Goal: Check status

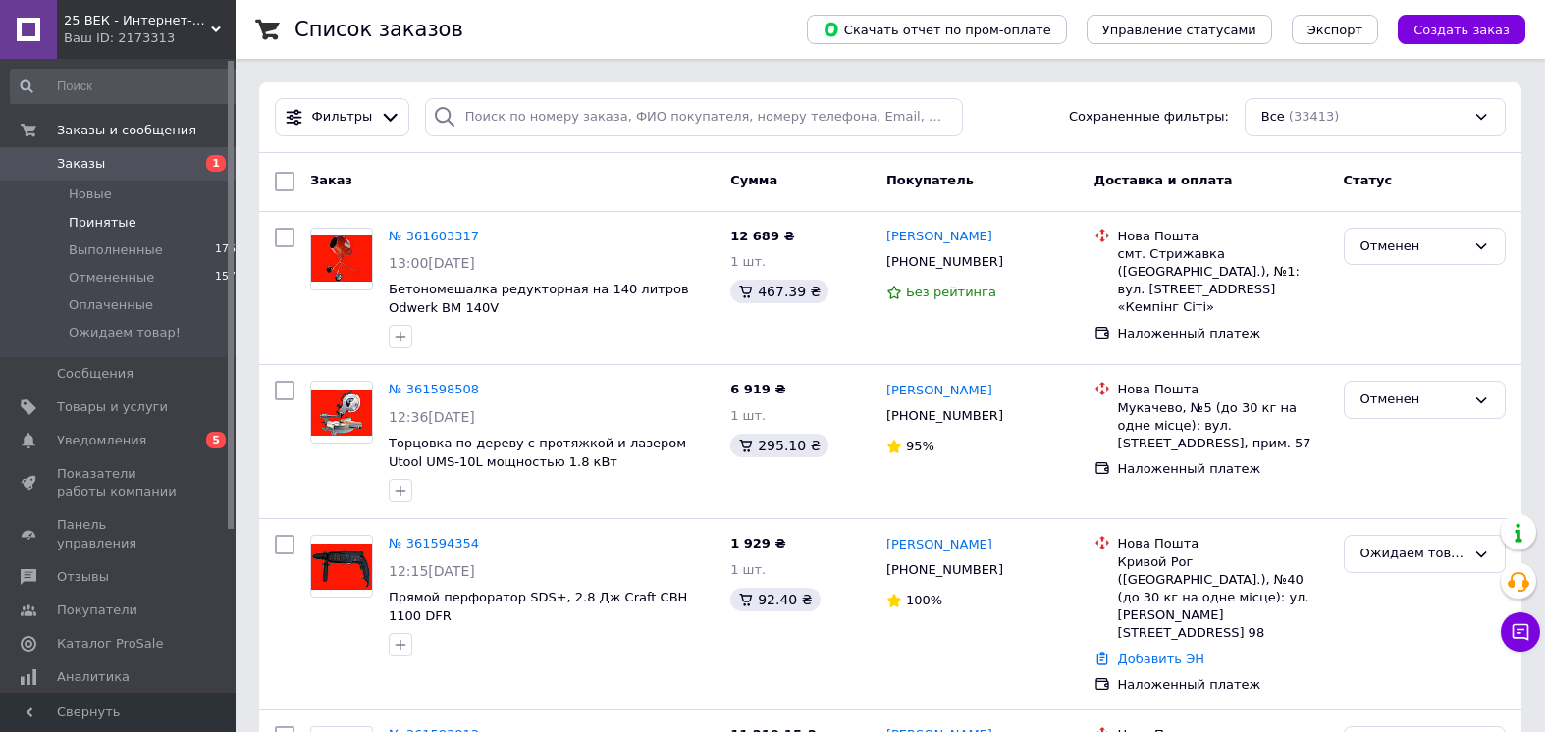
click at [126, 216] on span "Принятые" at bounding box center [103, 223] width 68 height 18
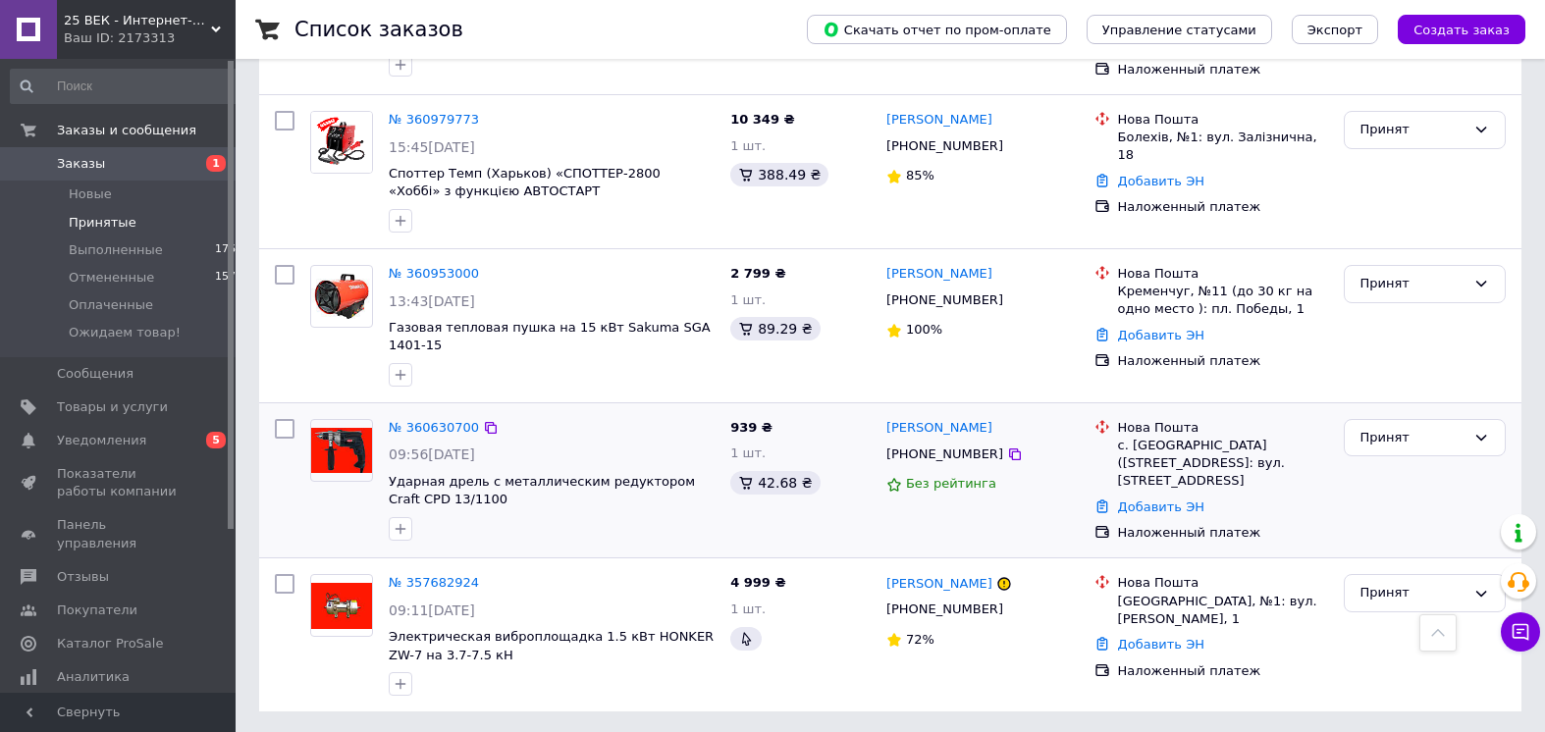
scroll to position [1777, 0]
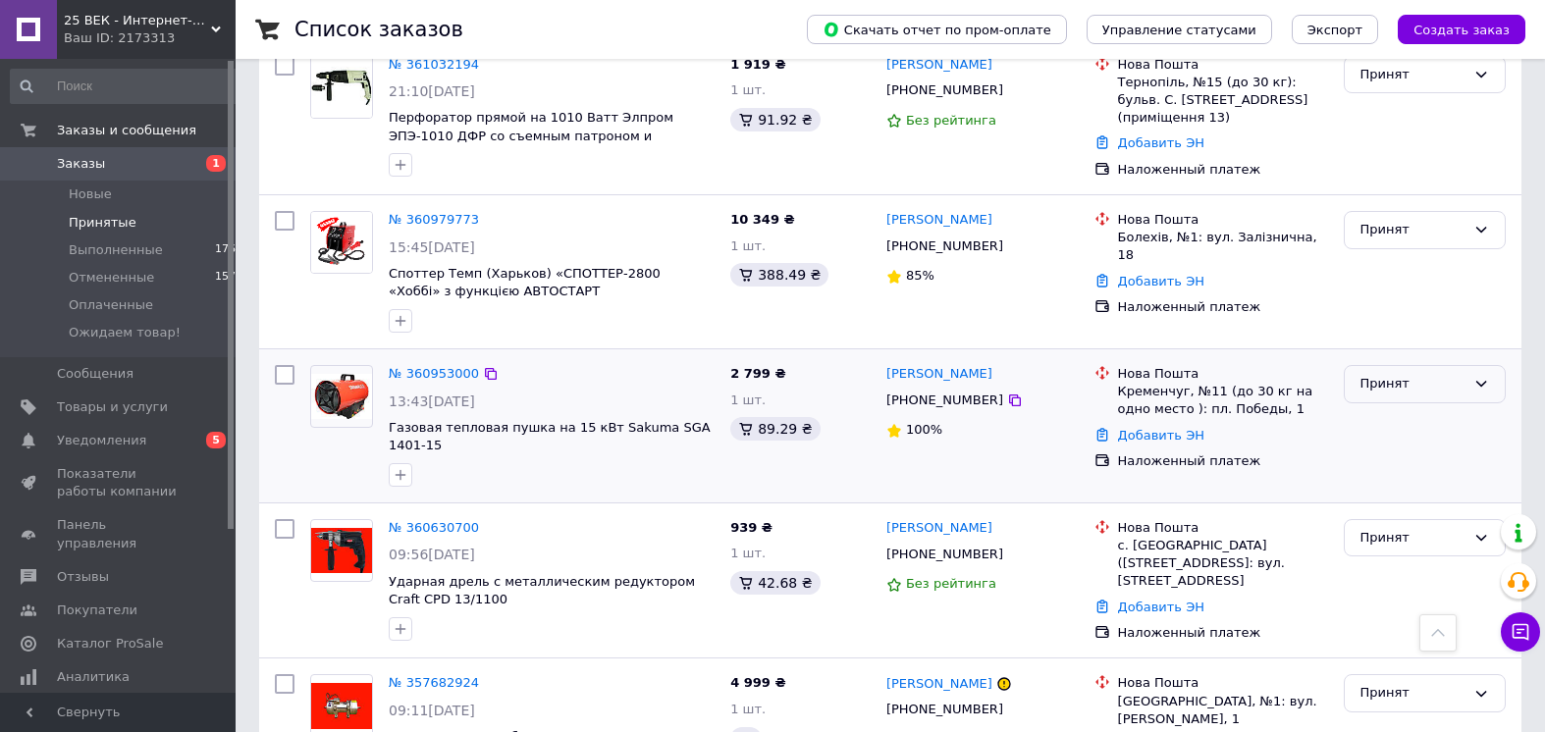
click at [1433, 384] on div "Принят" at bounding box center [1413, 384] width 105 height 21
click at [1413, 423] on li "Выполнен" at bounding box center [1425, 425] width 160 height 36
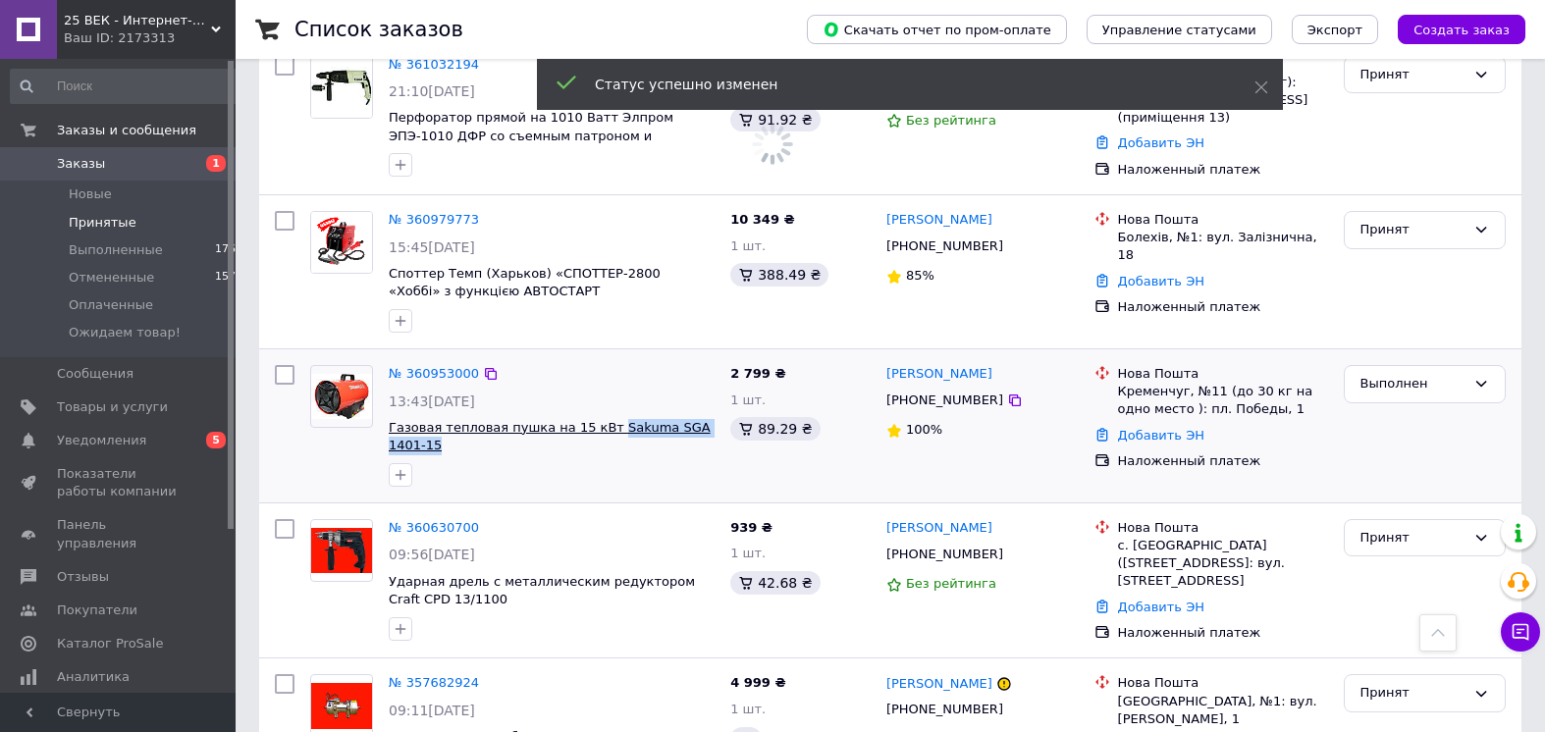
drag, startPoint x: 618, startPoint y: 445, endPoint x: 596, endPoint y: 426, distance: 29.3
copy span "Sakuma SGA 1401-15"
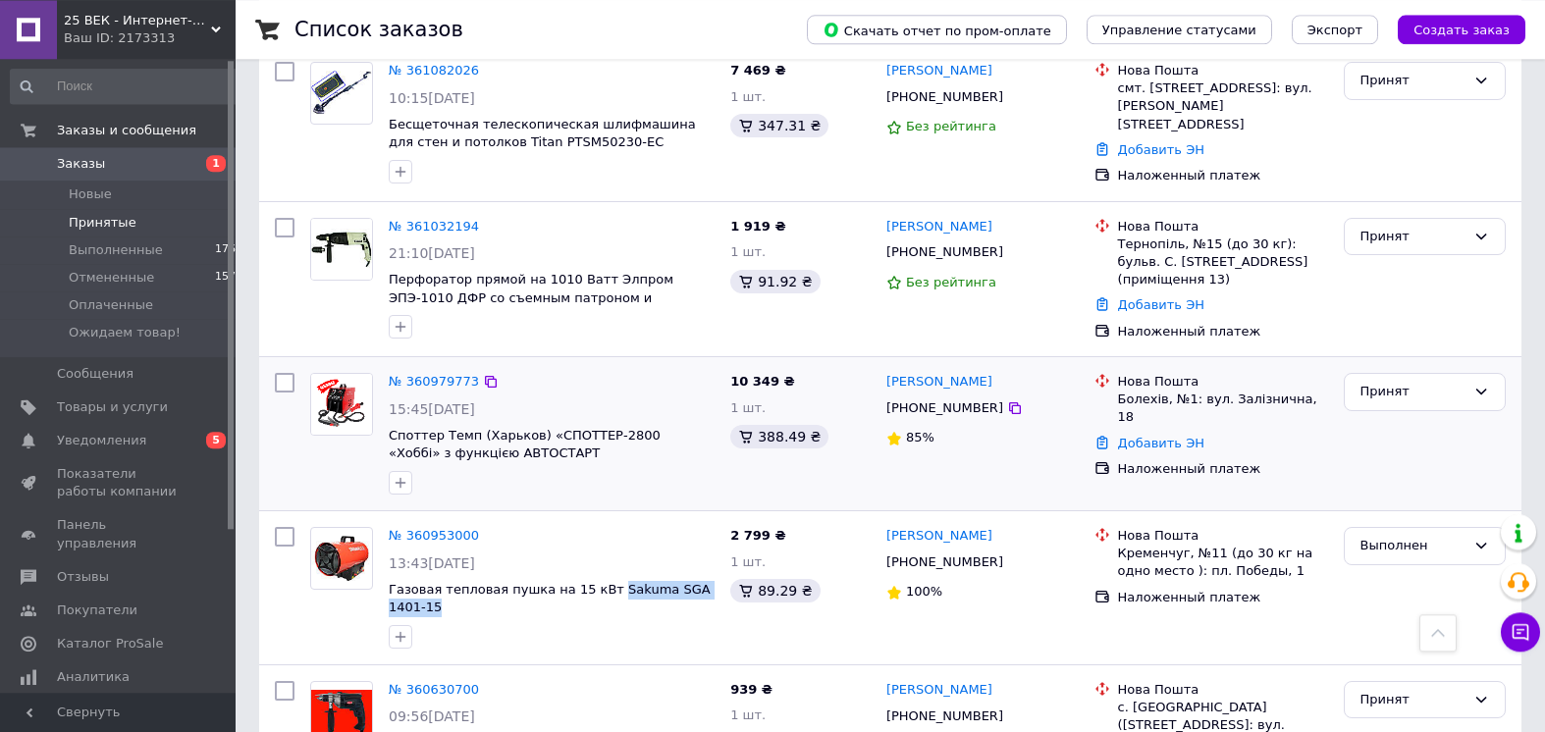
scroll to position [1577, 0]
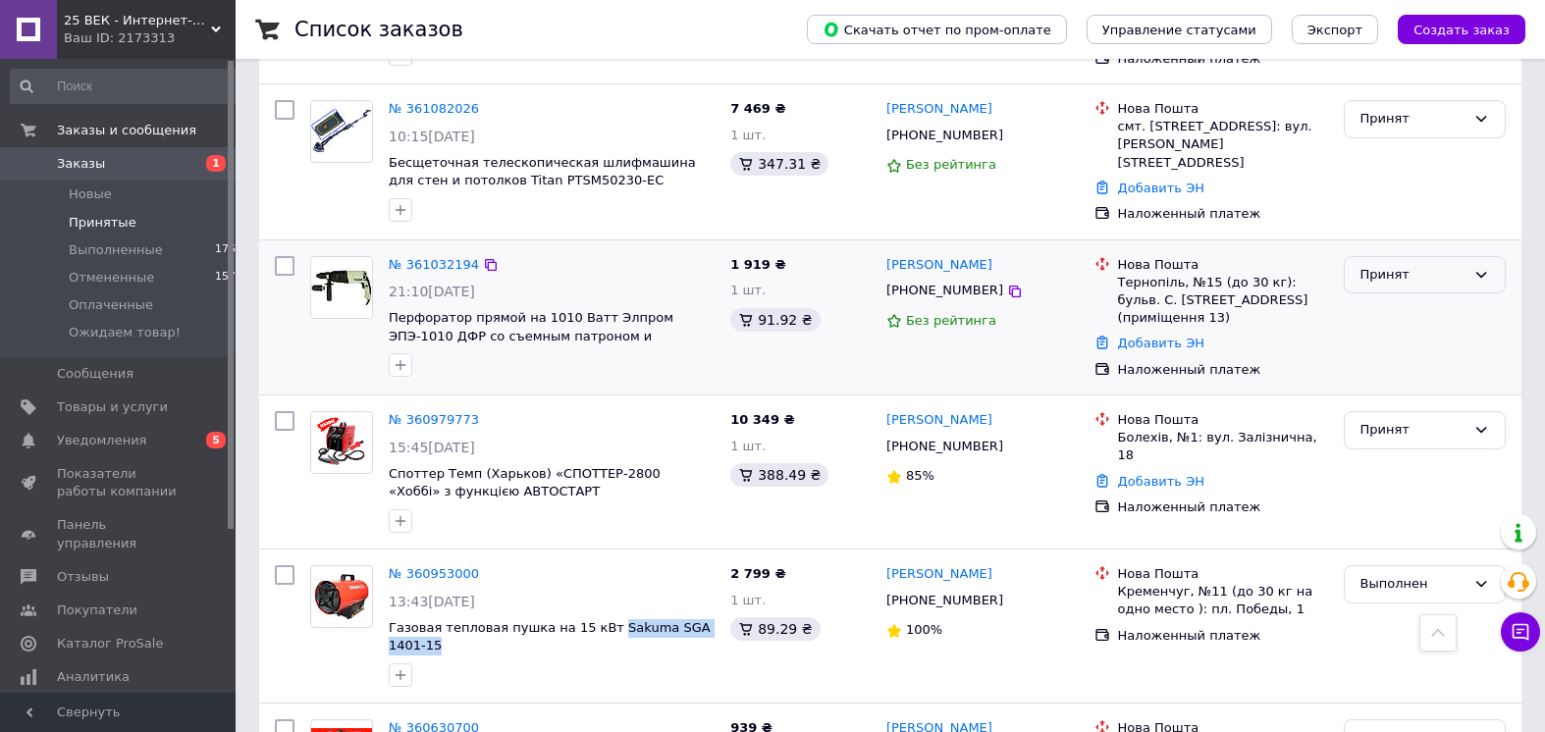
click at [1395, 261] on div "Принят" at bounding box center [1425, 275] width 162 height 38
click at [1399, 306] on li "Выполнен" at bounding box center [1425, 315] width 160 height 36
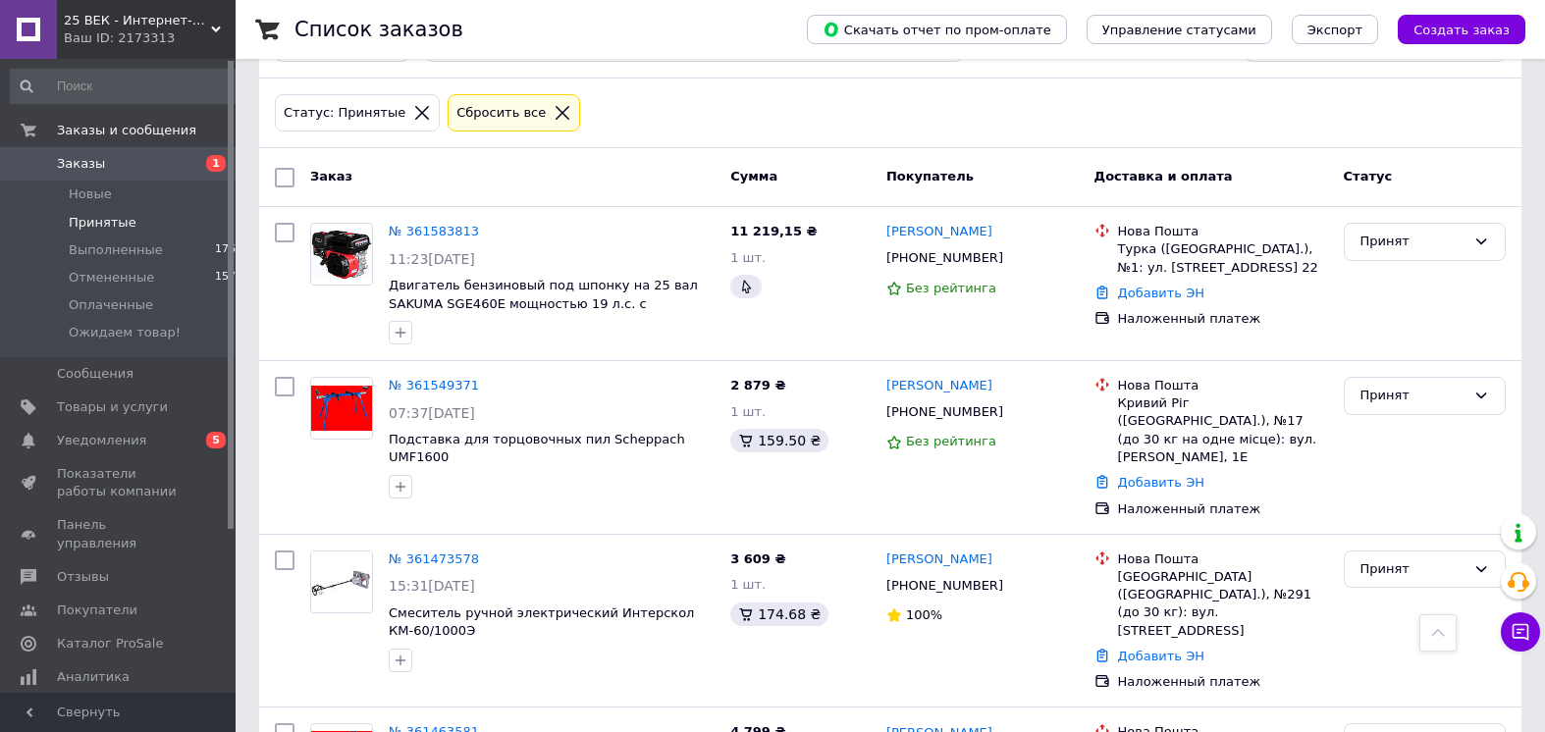
scroll to position [0, 0]
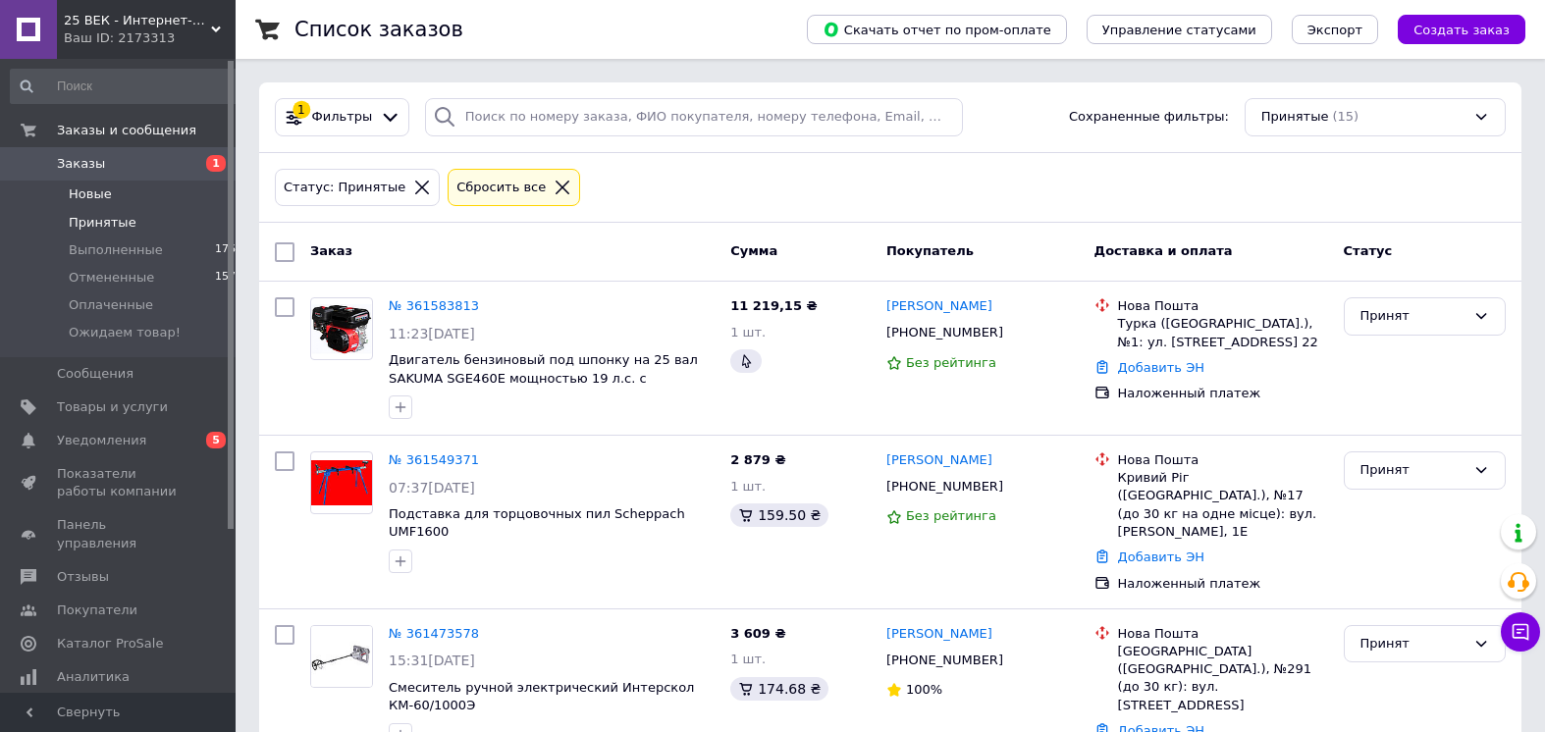
click at [133, 194] on li "Новые 1" at bounding box center [130, 194] width 261 height 27
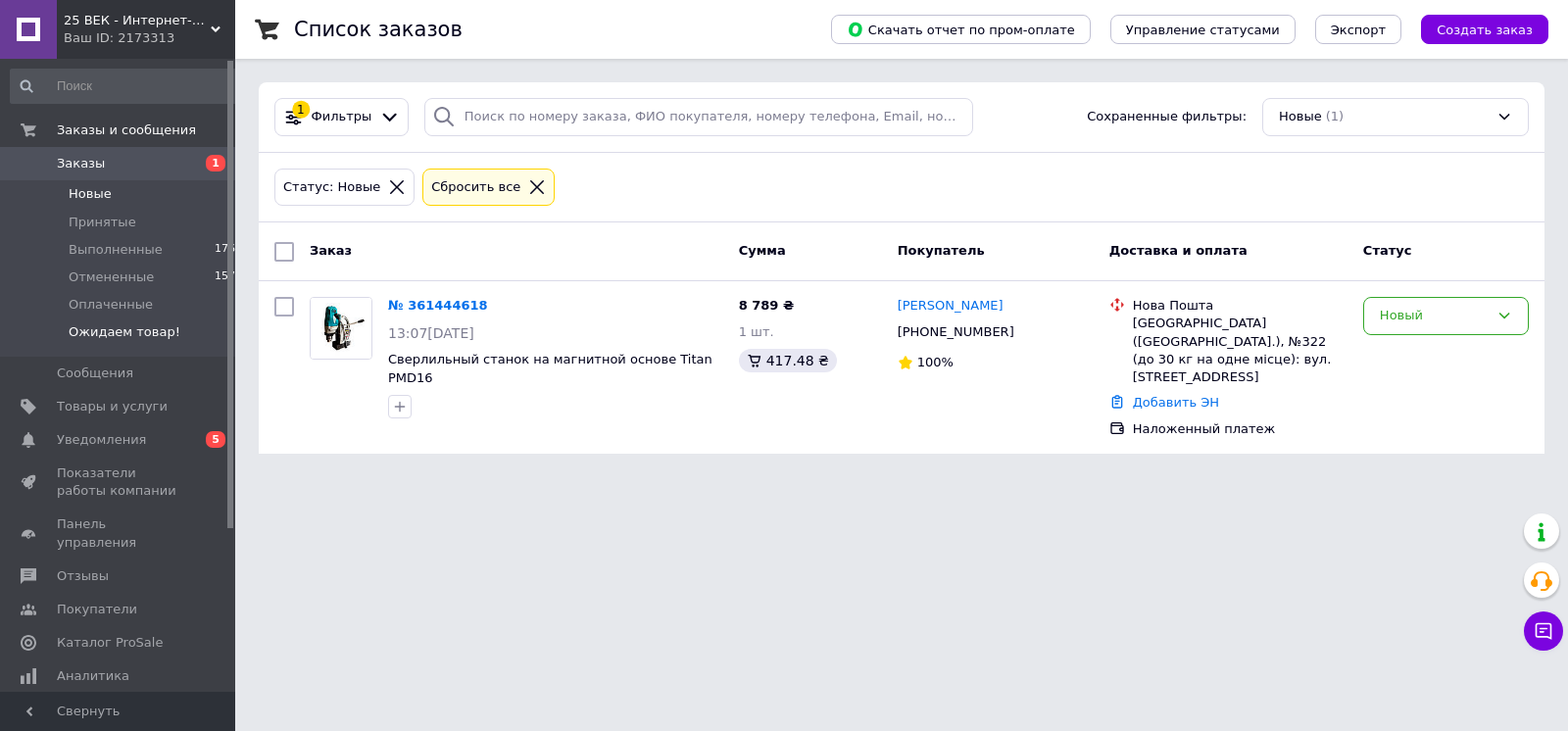
click at [126, 341] on span "Ожидаем товар!" at bounding box center [125, 333] width 112 height 18
